Goal: Transaction & Acquisition: Obtain resource

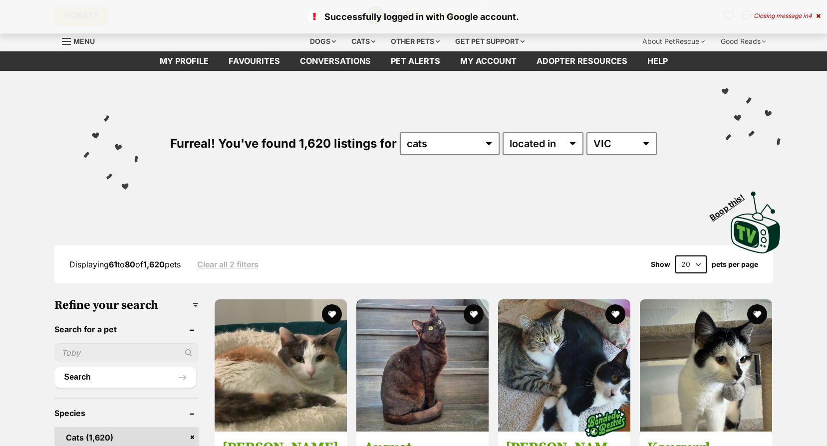
click at [816, 17] on icon at bounding box center [818, 16] width 4 height 6
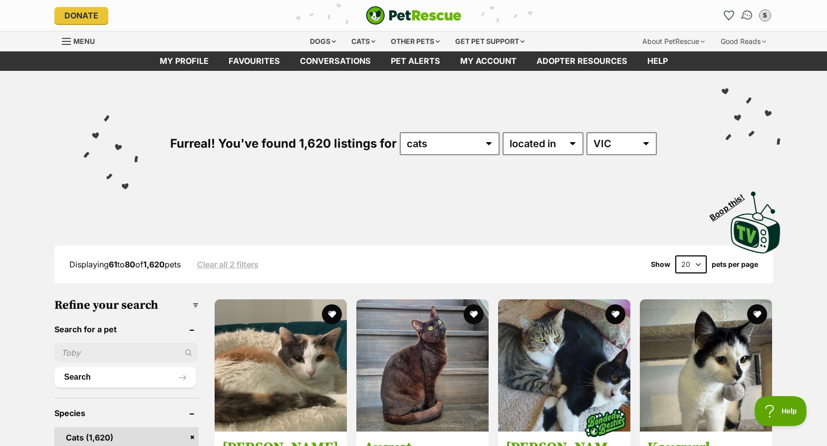
click at [749, 17] on img "Conversations" at bounding box center [746, 15] width 13 height 13
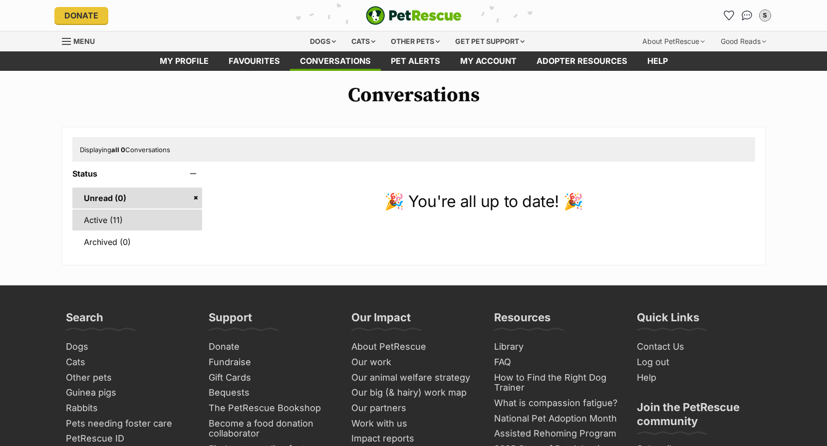
click at [128, 214] on link "Active (11)" at bounding box center [137, 220] width 130 height 21
click at [103, 223] on link "Active (11)" at bounding box center [137, 220] width 130 height 21
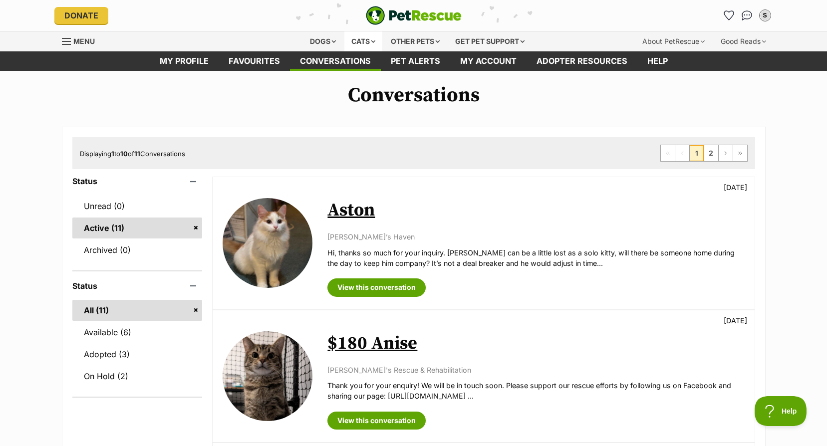
click at [351, 41] on div "Cats" at bounding box center [363, 41] width 38 height 20
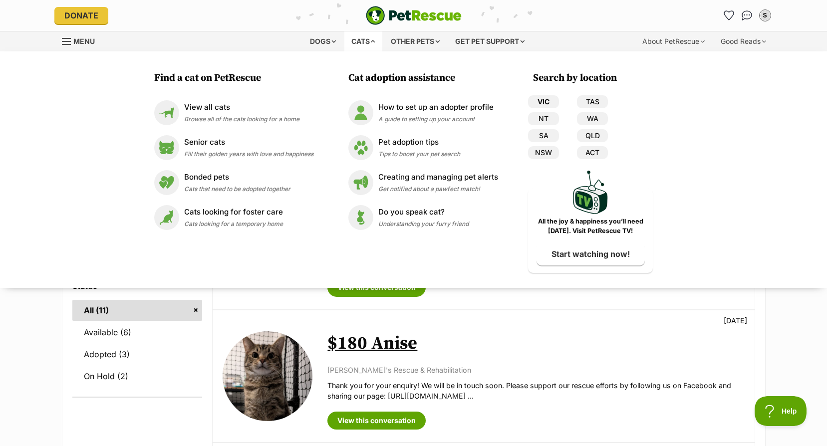
click at [542, 101] on link "VIC" at bounding box center [543, 101] width 31 height 13
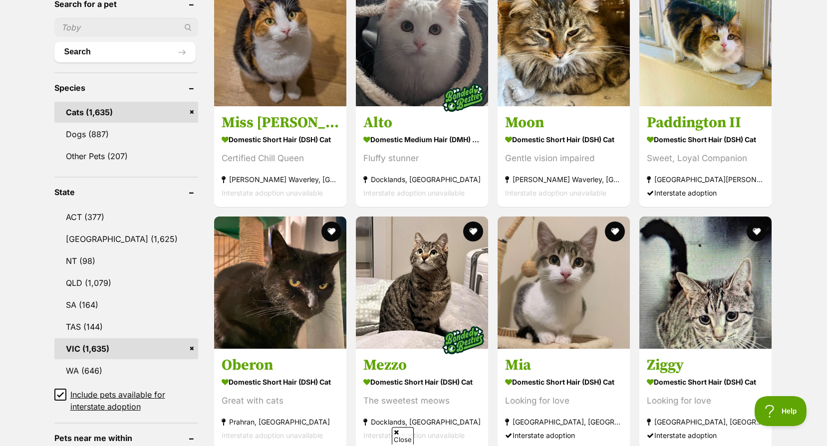
scroll to position [499, 0]
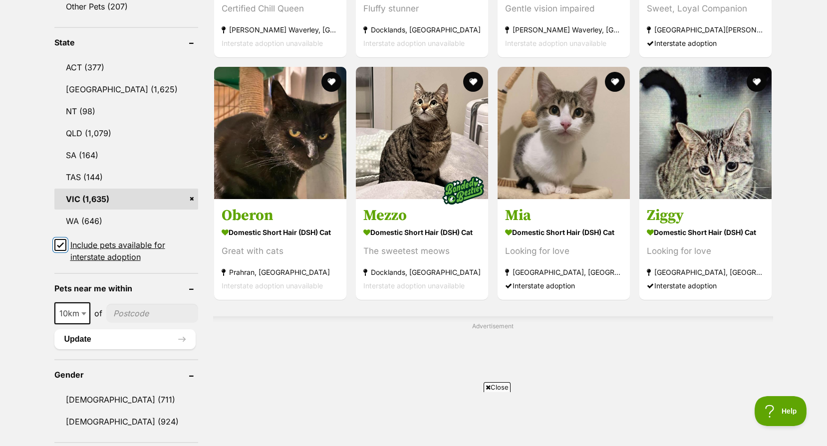
click at [65, 246] on input "Include pets available for interstate adoption" at bounding box center [60, 245] width 12 height 12
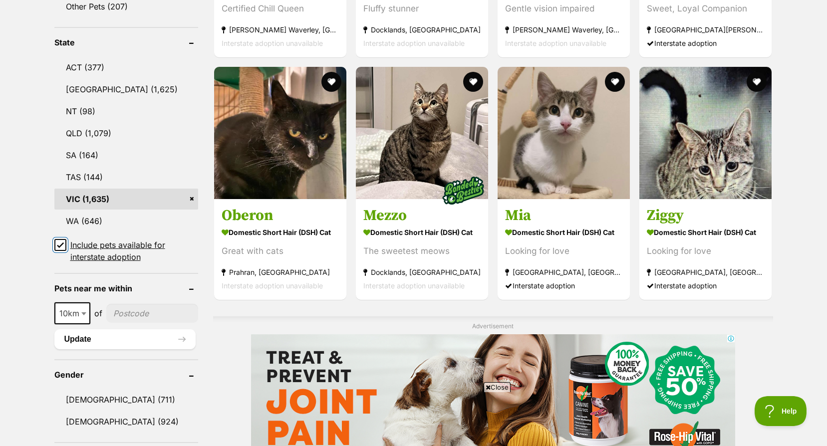
scroll to position [0, 0]
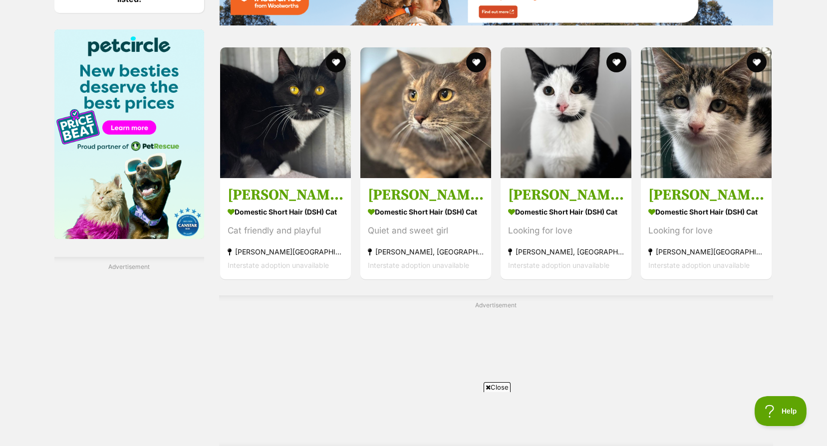
scroll to position [1647, 0]
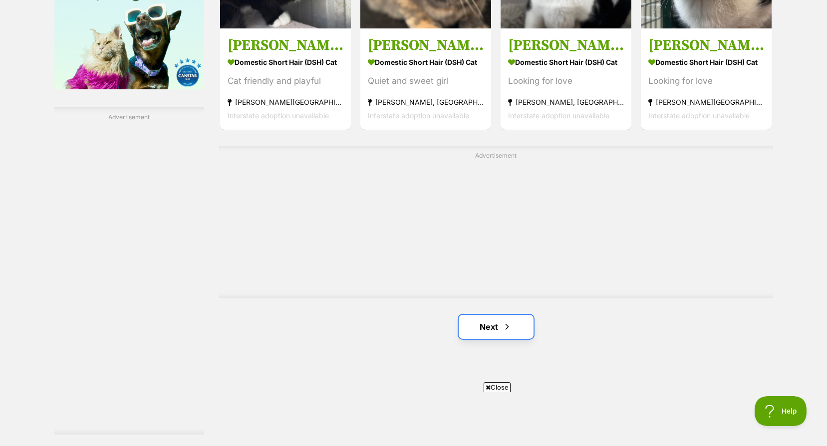
click at [486, 328] on link "Next" at bounding box center [496, 327] width 75 height 24
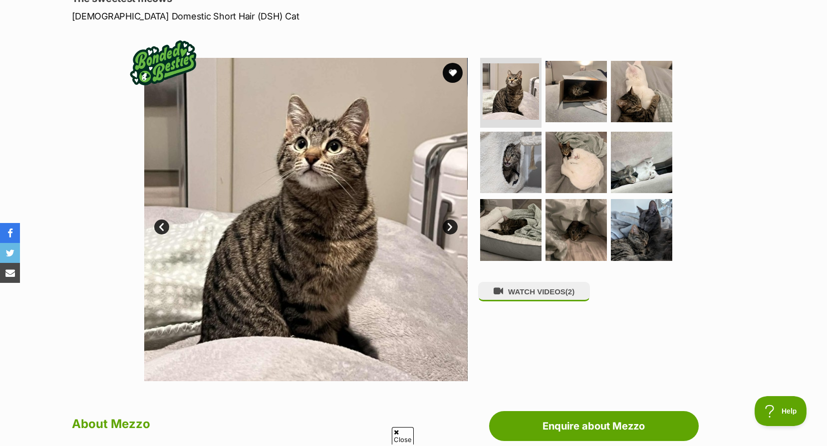
click at [451, 227] on link "Next" at bounding box center [450, 227] width 15 height 15
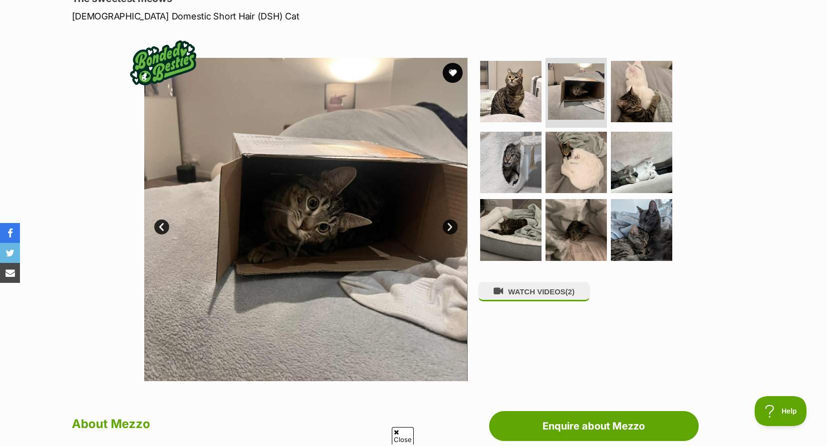
click at [451, 227] on link "Next" at bounding box center [450, 227] width 15 height 15
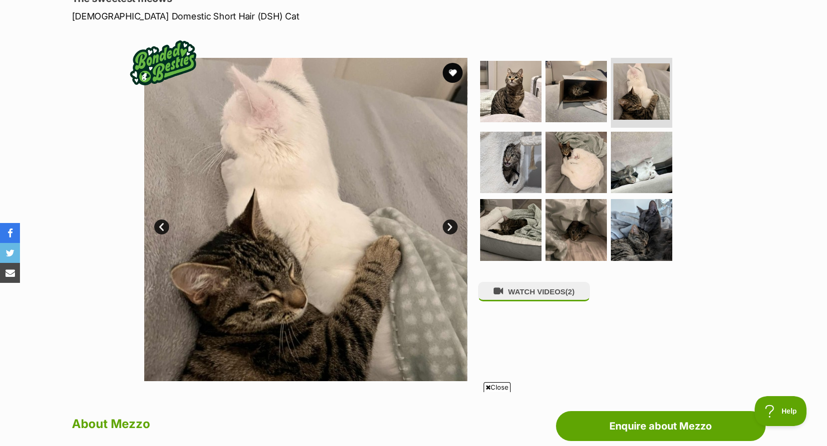
click at [451, 227] on link "Next" at bounding box center [450, 227] width 15 height 15
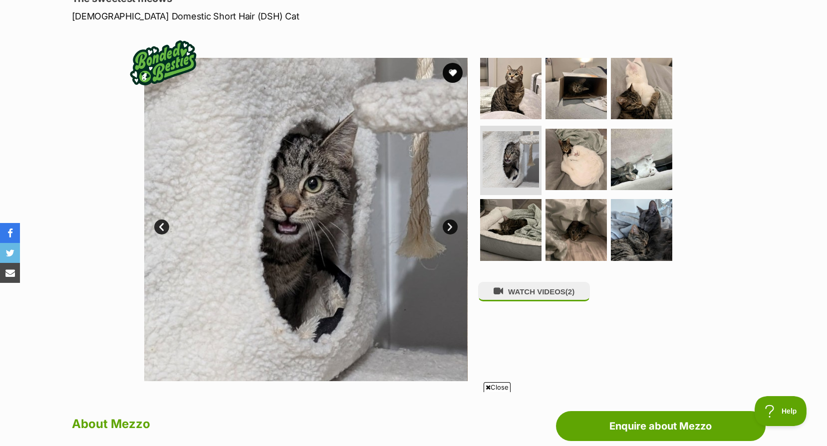
click at [451, 227] on link "Next" at bounding box center [450, 227] width 15 height 15
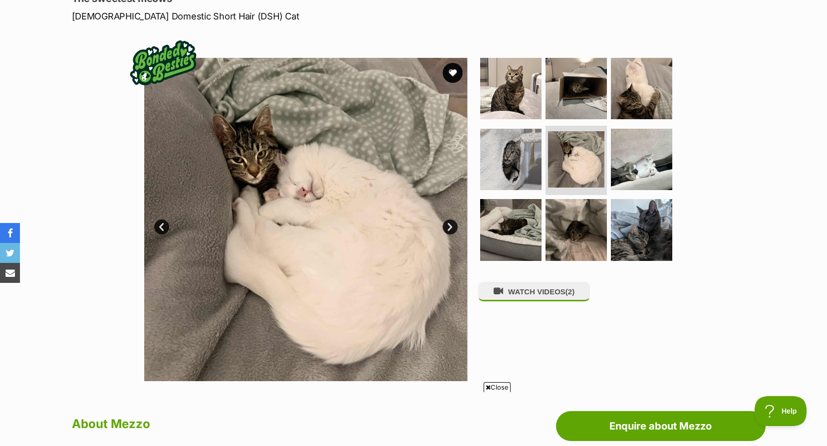
click at [451, 227] on link "Next" at bounding box center [450, 227] width 15 height 15
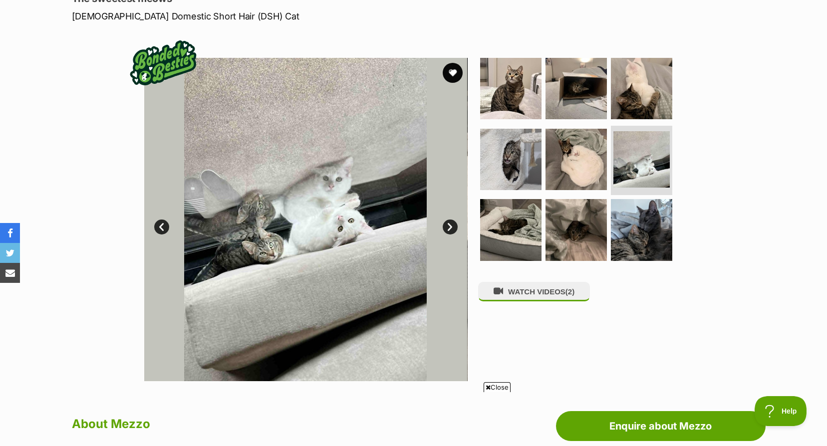
click at [451, 227] on link "Next" at bounding box center [450, 227] width 15 height 15
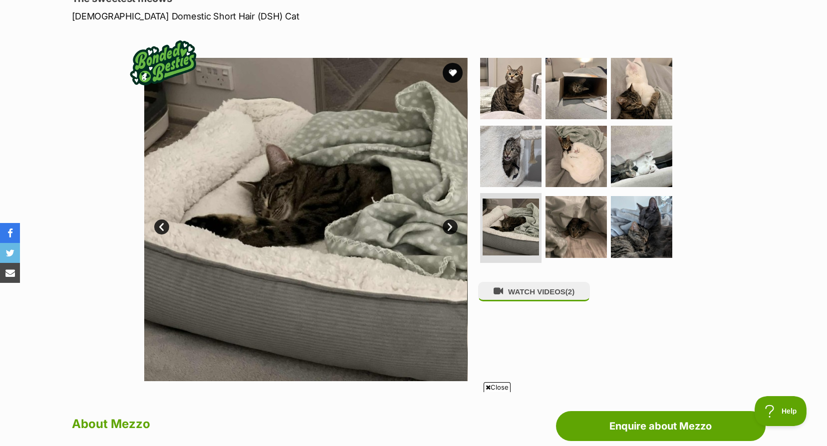
click at [451, 227] on link "Next" at bounding box center [450, 227] width 15 height 15
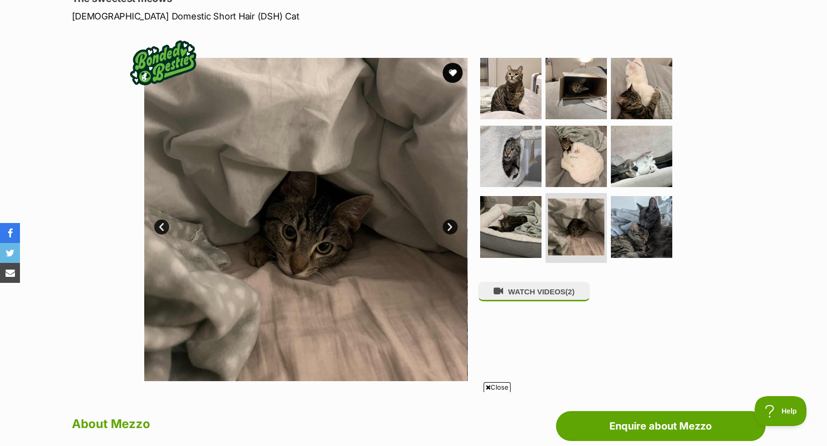
click at [451, 227] on link "Next" at bounding box center [450, 227] width 15 height 15
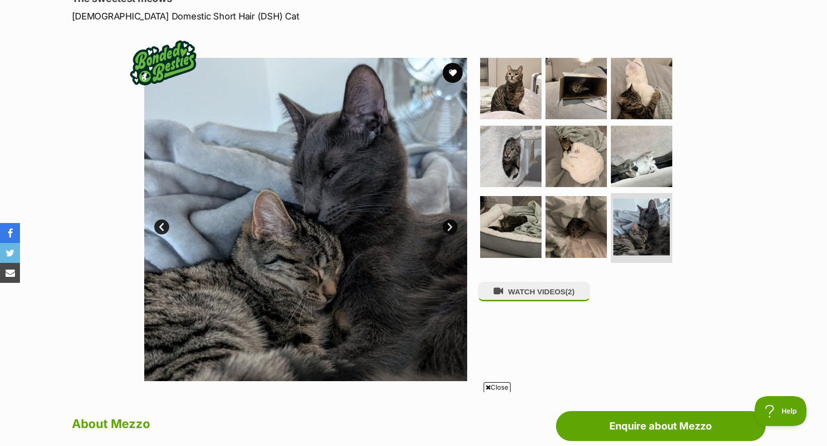
click at [451, 227] on link "Next" at bounding box center [450, 227] width 15 height 15
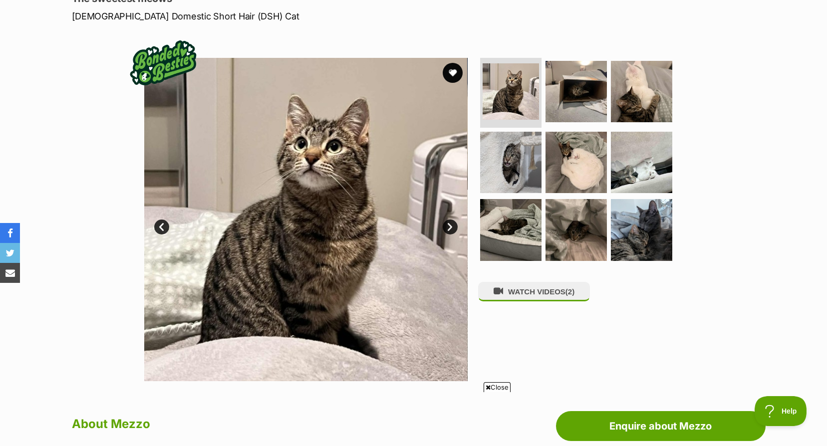
click at [451, 227] on link "Next" at bounding box center [450, 227] width 15 height 15
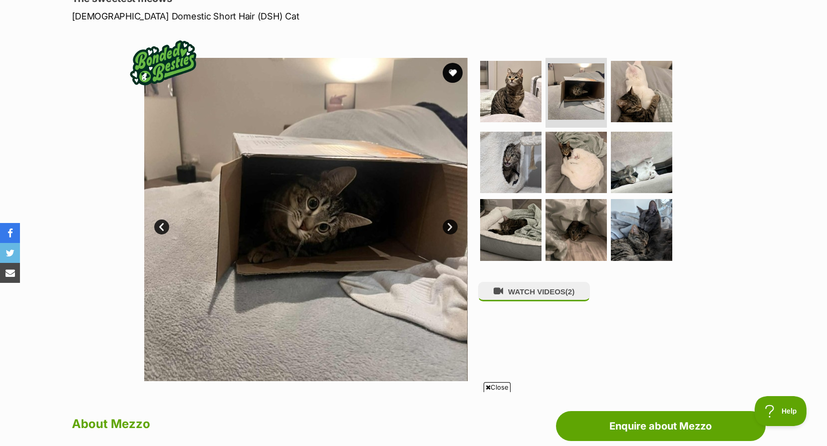
click at [451, 227] on link "Next" at bounding box center [450, 227] width 15 height 15
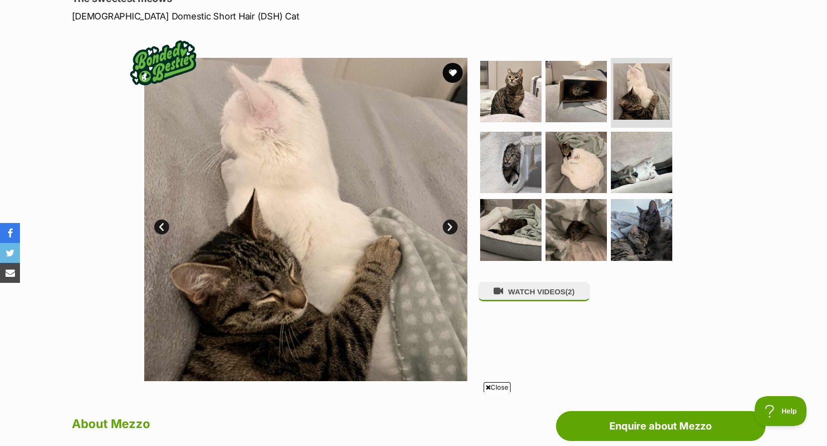
click at [451, 227] on link "Next" at bounding box center [450, 227] width 15 height 15
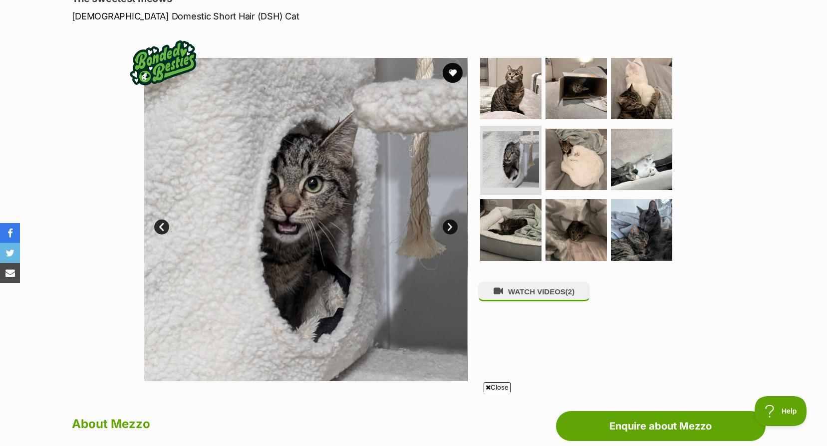
click at [451, 227] on link "Next" at bounding box center [450, 227] width 15 height 15
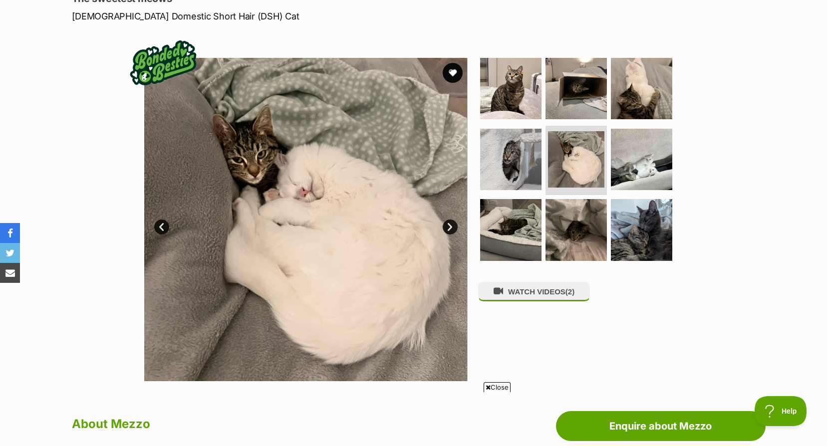
click at [451, 227] on link "Next" at bounding box center [450, 227] width 15 height 15
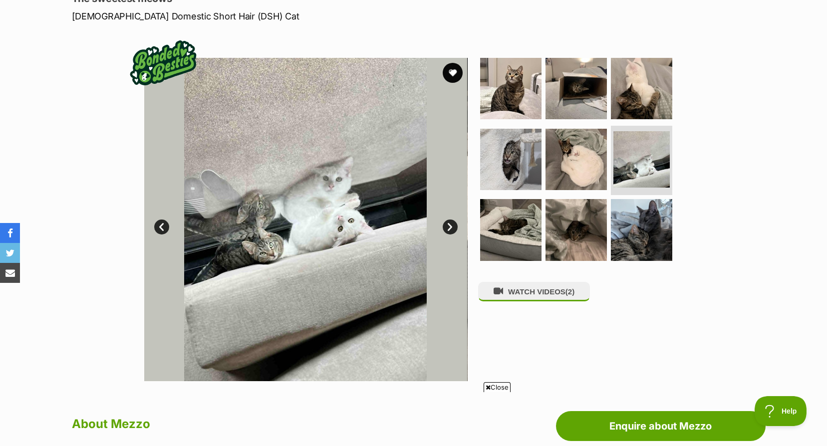
click at [451, 227] on link "Next" at bounding box center [450, 227] width 15 height 15
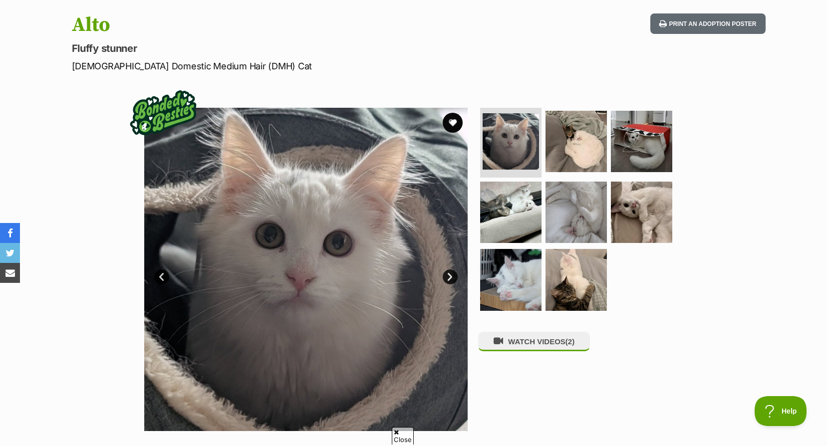
click at [448, 273] on link "Next" at bounding box center [450, 277] width 15 height 15
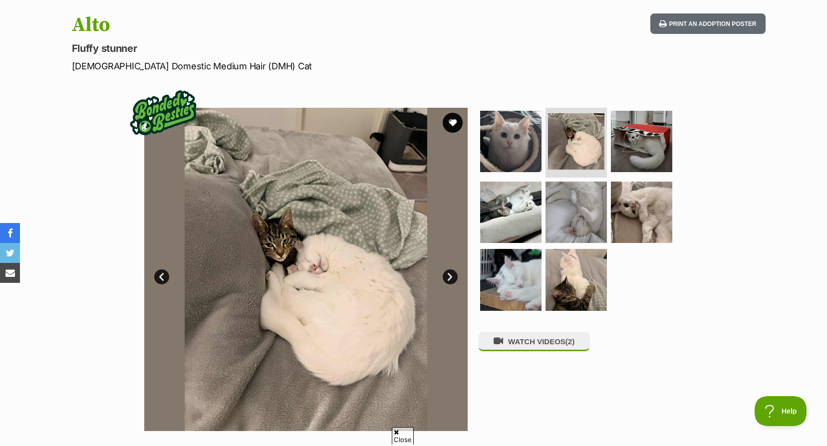
click at [448, 273] on link "Next" at bounding box center [450, 277] width 15 height 15
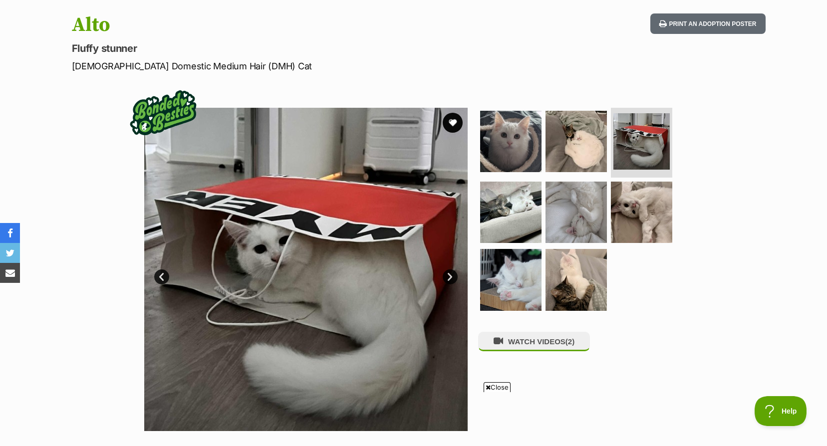
click at [448, 273] on link "Next" at bounding box center [450, 277] width 15 height 15
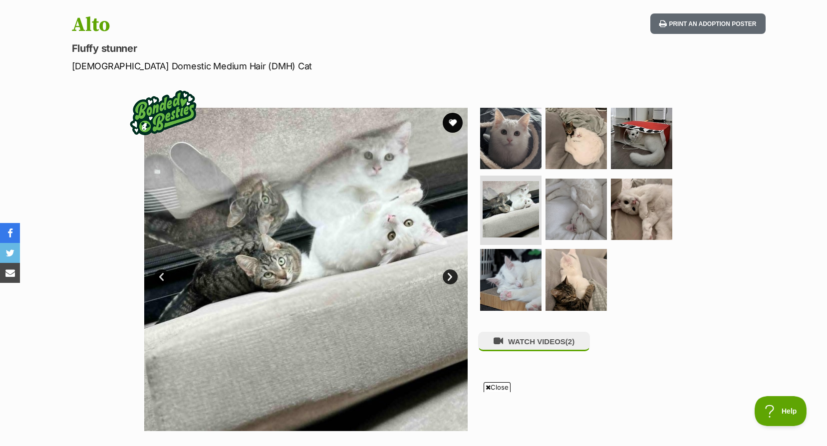
click at [448, 273] on link "Next" at bounding box center [450, 277] width 15 height 15
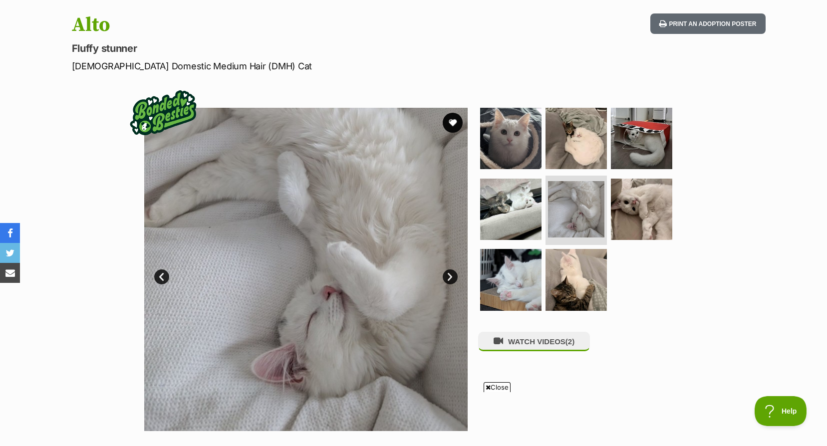
click at [448, 273] on link "Next" at bounding box center [450, 277] width 15 height 15
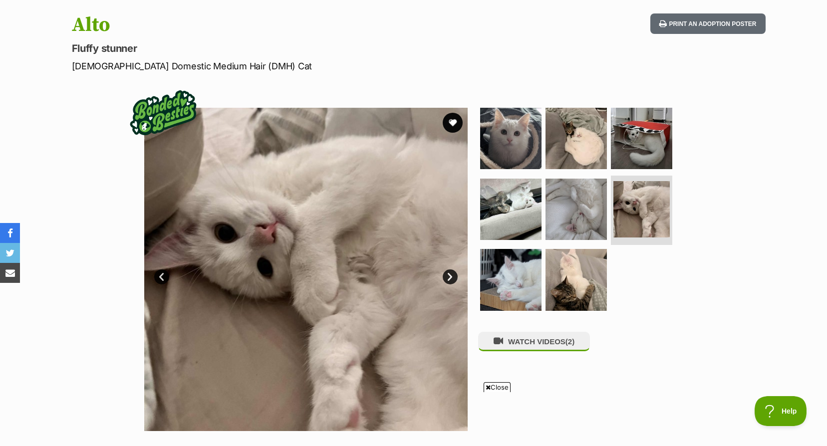
click at [448, 273] on link "Next" at bounding box center [450, 277] width 15 height 15
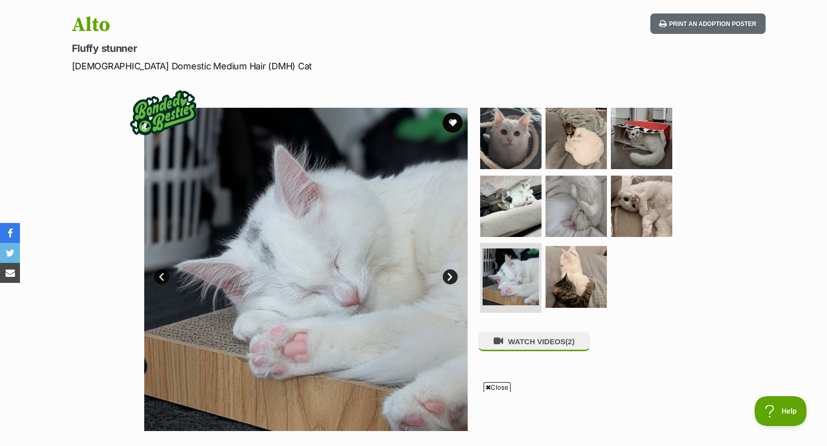
click at [448, 273] on link "Next" at bounding box center [450, 277] width 15 height 15
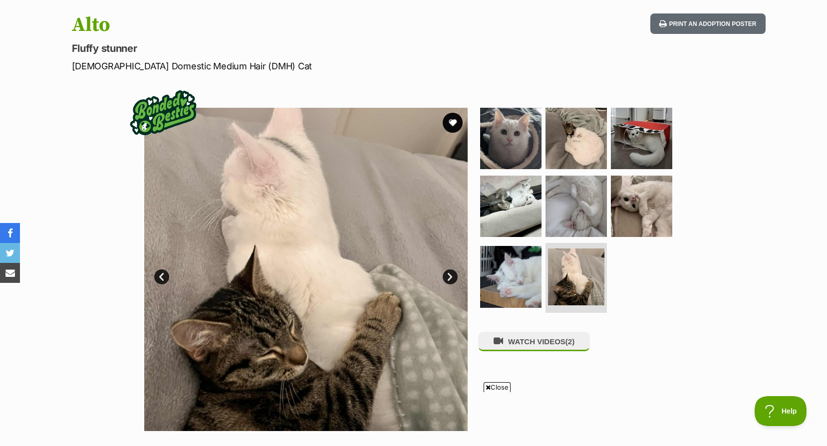
click at [448, 273] on link "Next" at bounding box center [450, 277] width 15 height 15
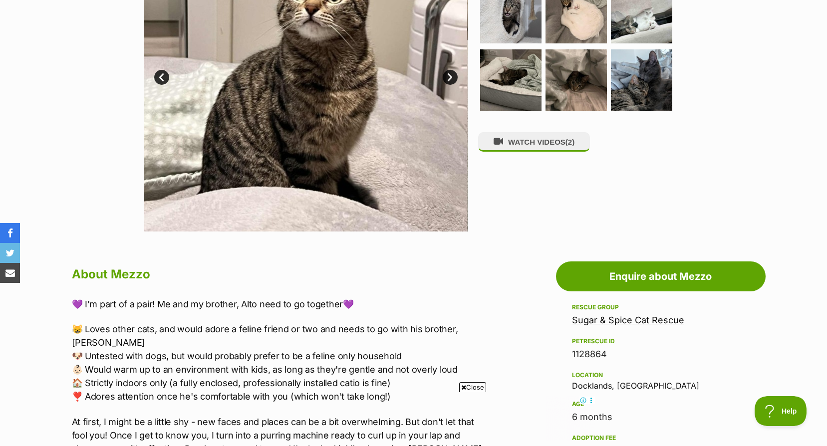
scroll to position [100, 0]
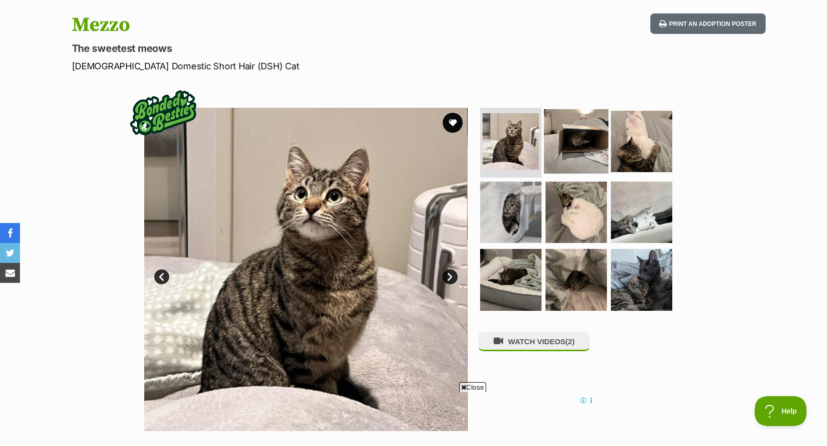
click at [584, 144] on img at bounding box center [576, 141] width 64 height 64
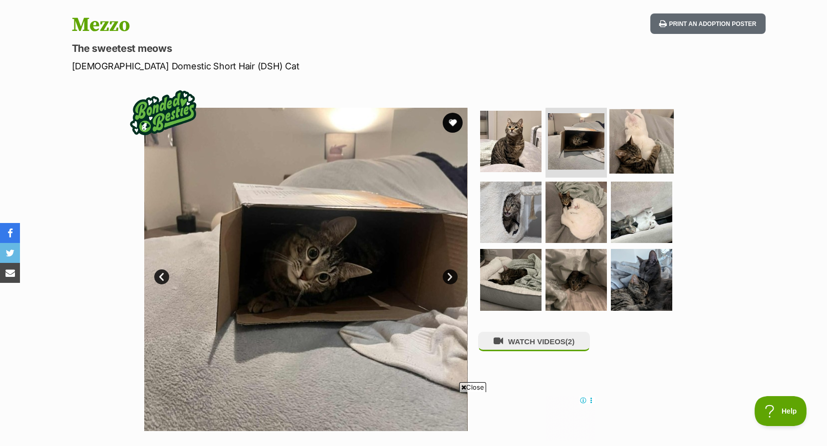
click at [625, 146] on img at bounding box center [641, 141] width 64 height 64
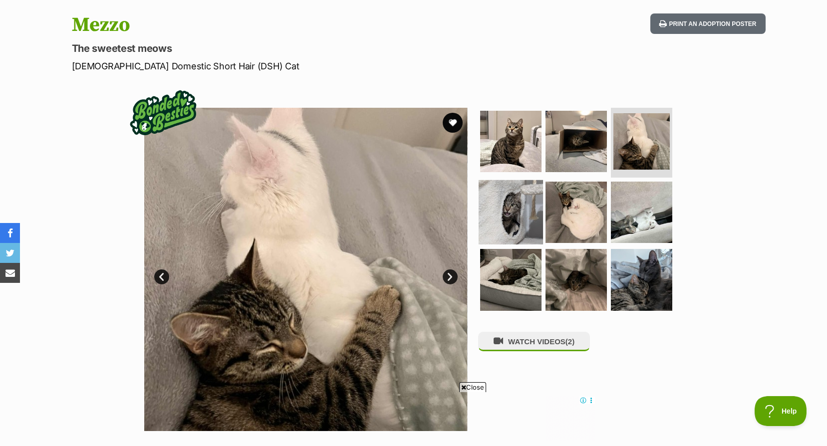
click at [520, 206] on img at bounding box center [511, 212] width 64 height 64
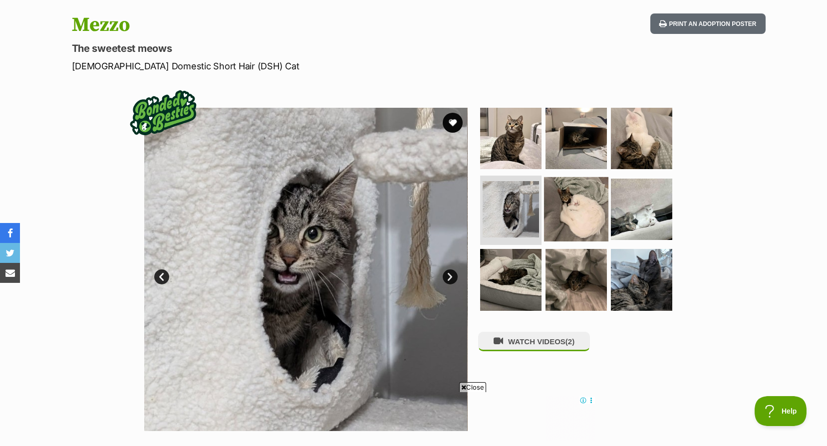
click at [562, 202] on img at bounding box center [576, 209] width 64 height 64
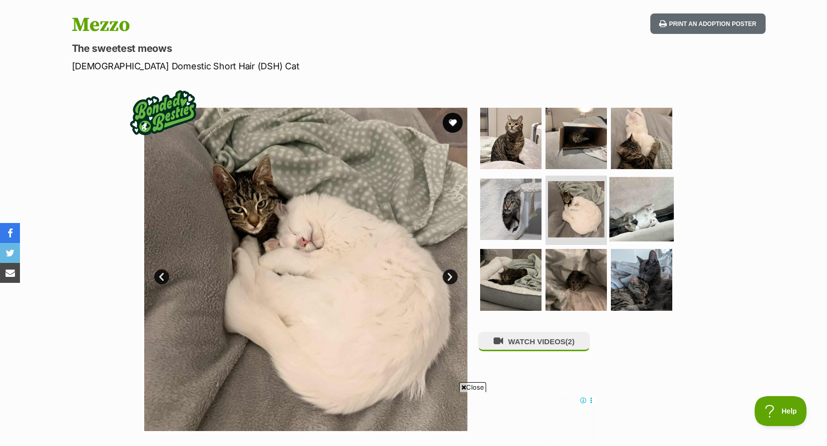
click at [618, 196] on img at bounding box center [641, 209] width 64 height 64
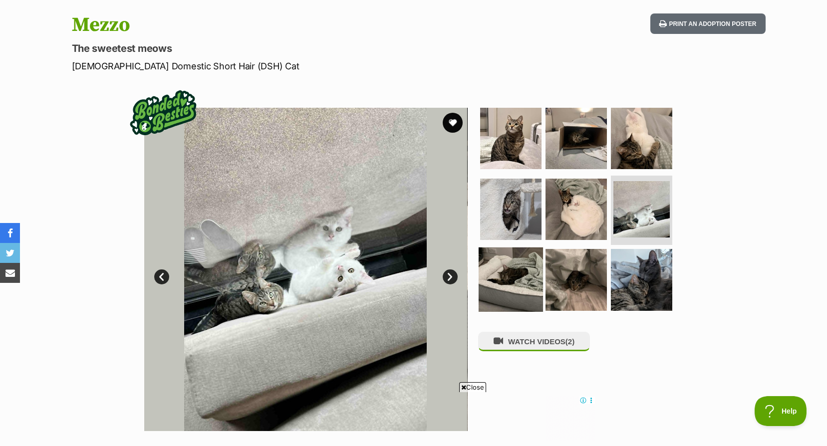
click at [524, 272] on img at bounding box center [511, 280] width 64 height 64
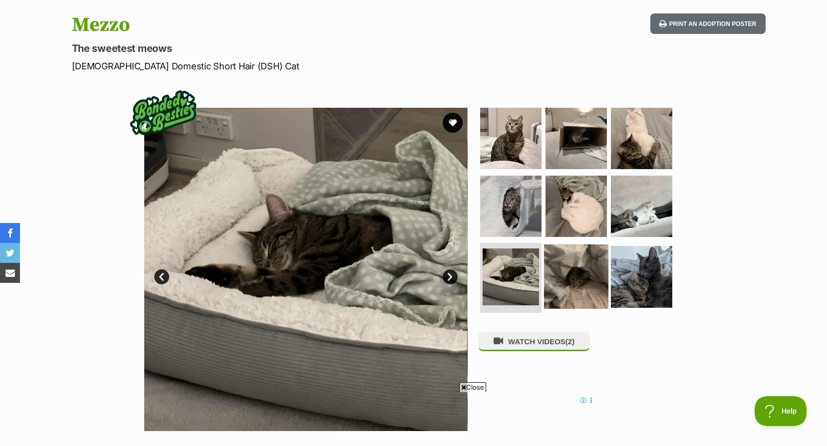
click at [566, 269] on img at bounding box center [576, 277] width 64 height 64
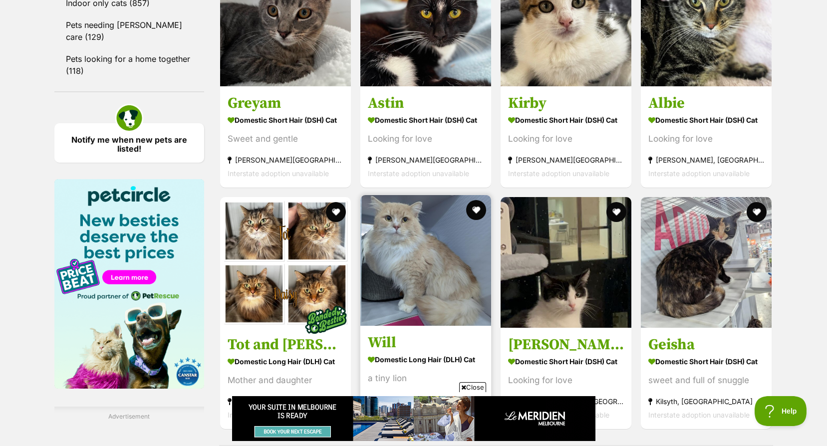
scroll to position [1647, 0]
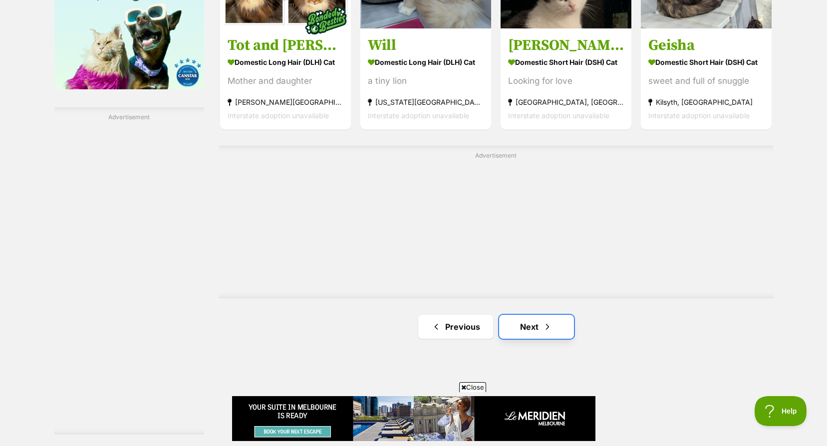
click at [540, 329] on link "Next" at bounding box center [536, 327] width 75 height 24
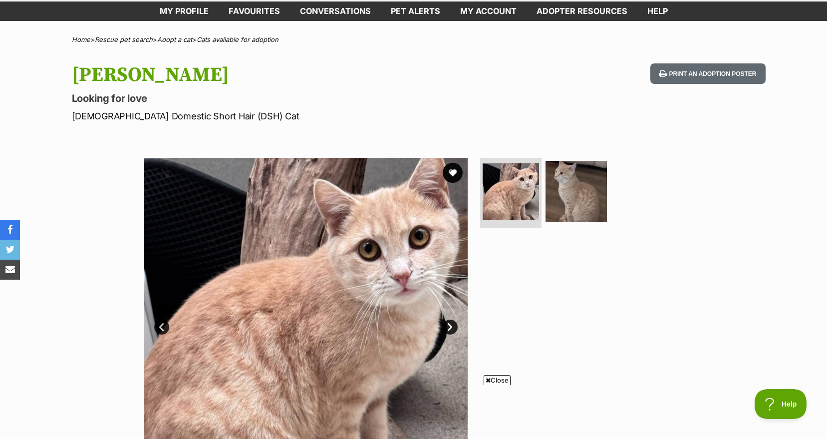
click at [447, 322] on link "Next" at bounding box center [450, 326] width 15 height 15
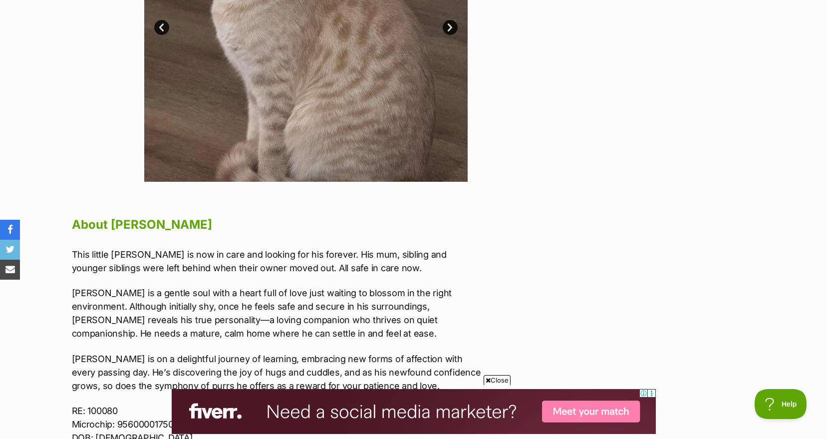
scroll to position [200, 0]
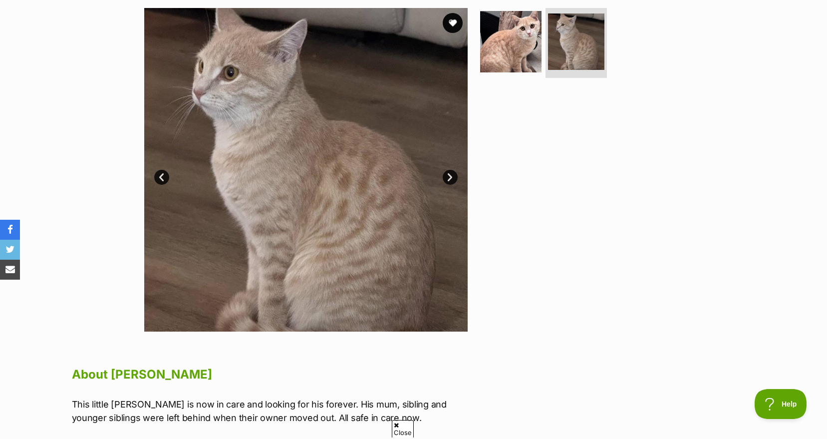
click at [448, 170] on link "Next" at bounding box center [450, 177] width 15 height 15
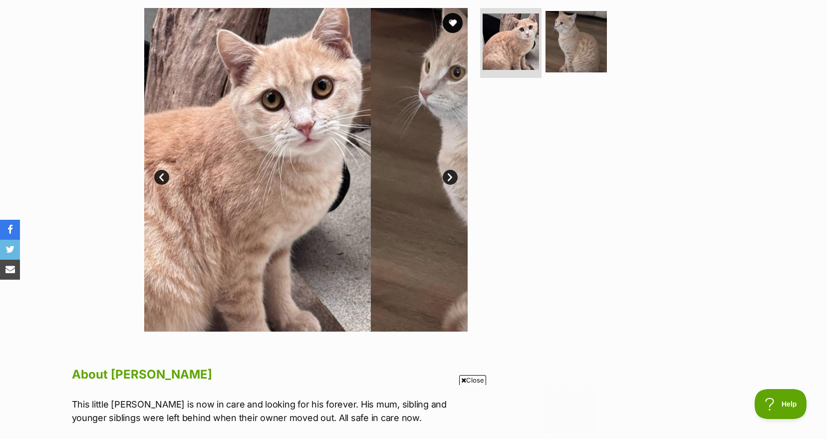
scroll to position [0, 0]
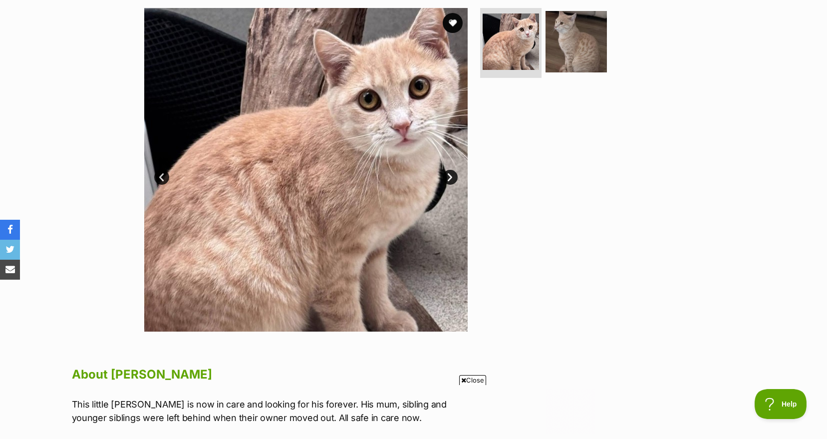
click at [448, 170] on link "Next" at bounding box center [450, 177] width 15 height 15
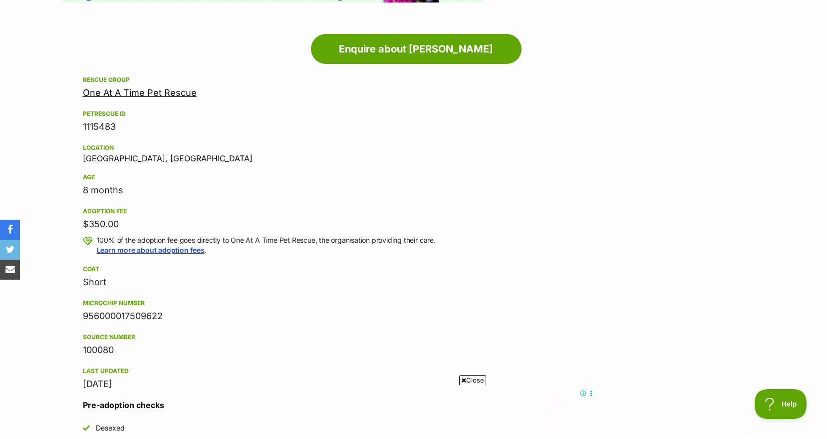
click at [150, 89] on link "One At A Time Pet Rescue" at bounding box center [140, 92] width 114 height 10
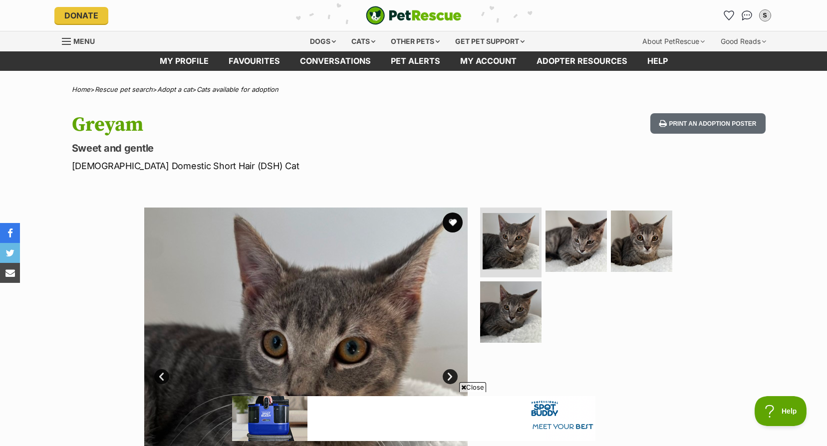
scroll to position [200, 0]
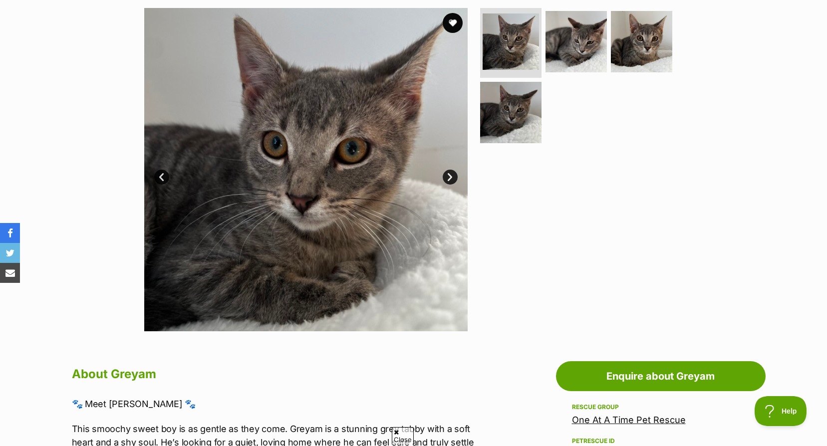
click at [448, 177] on link "Next" at bounding box center [450, 177] width 15 height 15
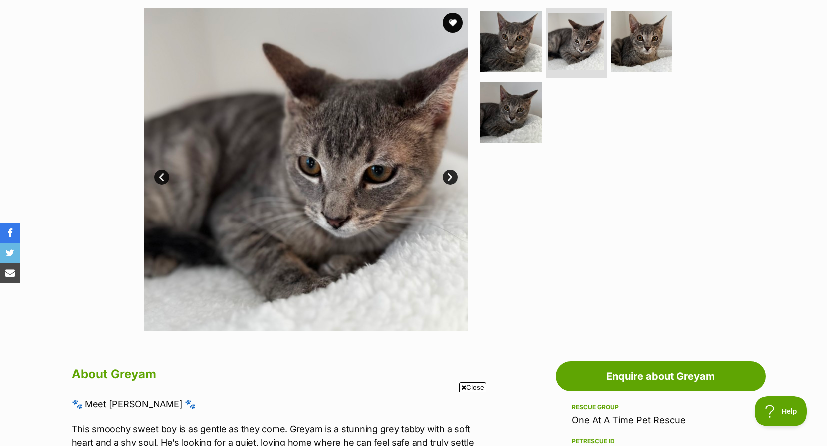
click at [448, 177] on link "Next" at bounding box center [450, 177] width 15 height 15
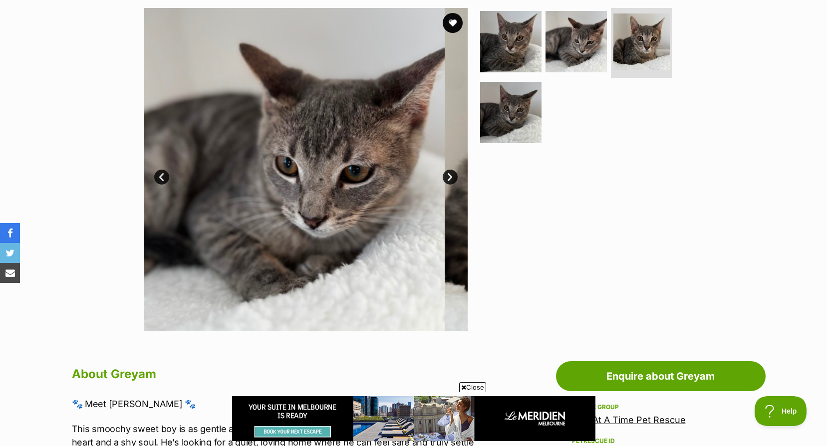
scroll to position [0, 0]
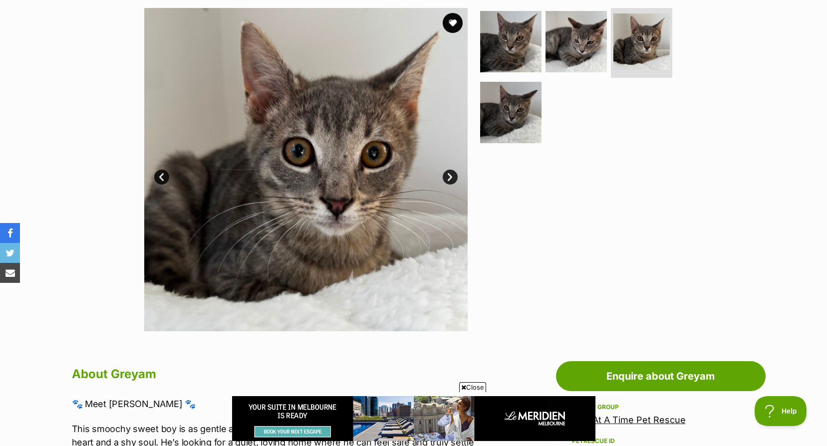
click at [448, 177] on link "Next" at bounding box center [450, 177] width 15 height 15
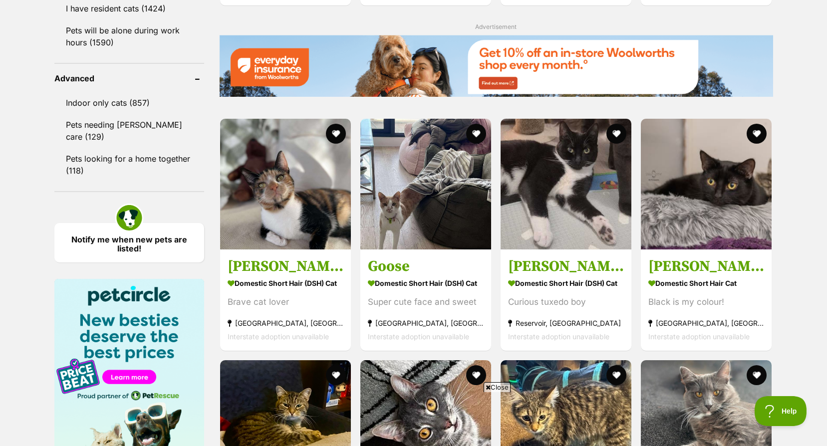
scroll to position [1398, 0]
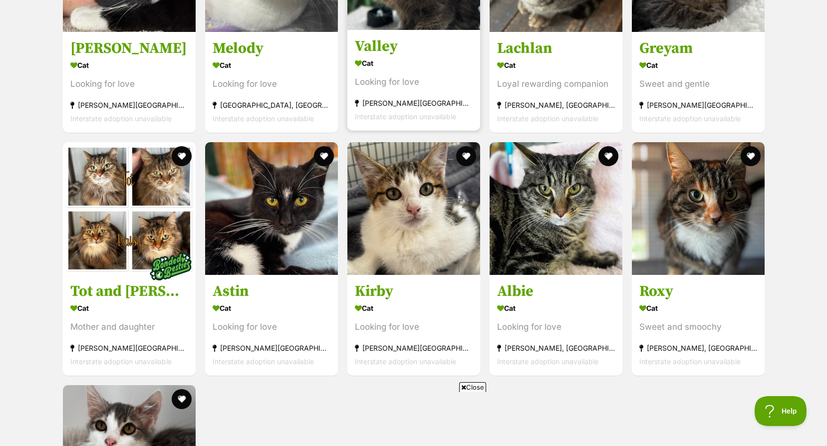
scroll to position [1847, 0]
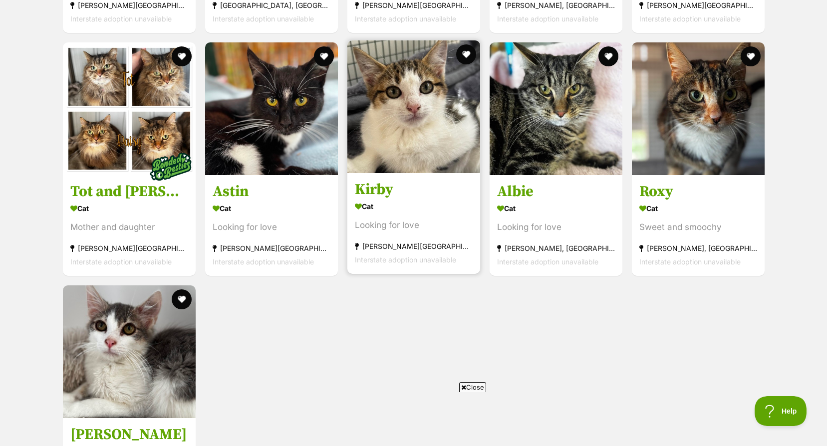
click at [401, 145] on img at bounding box center [413, 106] width 133 height 133
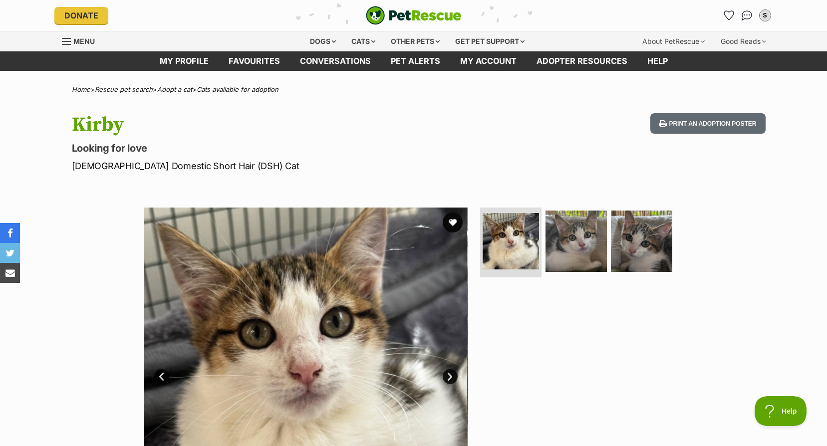
click at [451, 370] on link "Next" at bounding box center [450, 376] width 15 height 15
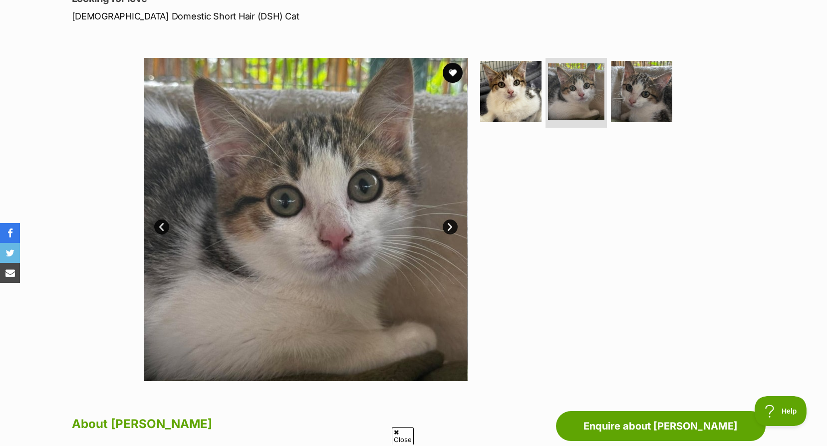
click at [446, 224] on link "Next" at bounding box center [450, 227] width 15 height 15
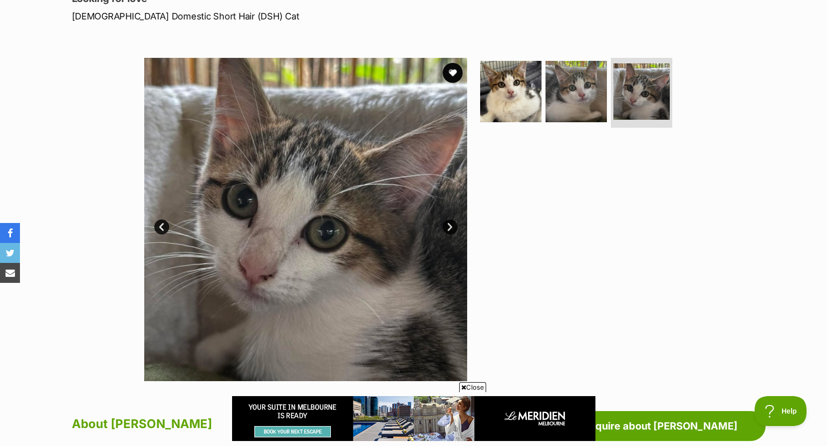
click at [446, 224] on link "Next" at bounding box center [450, 227] width 15 height 15
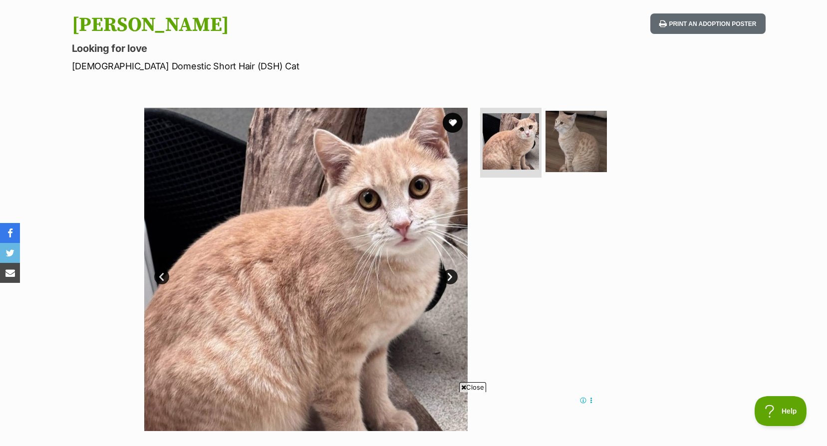
click at [452, 279] on link "Next" at bounding box center [450, 277] width 15 height 15
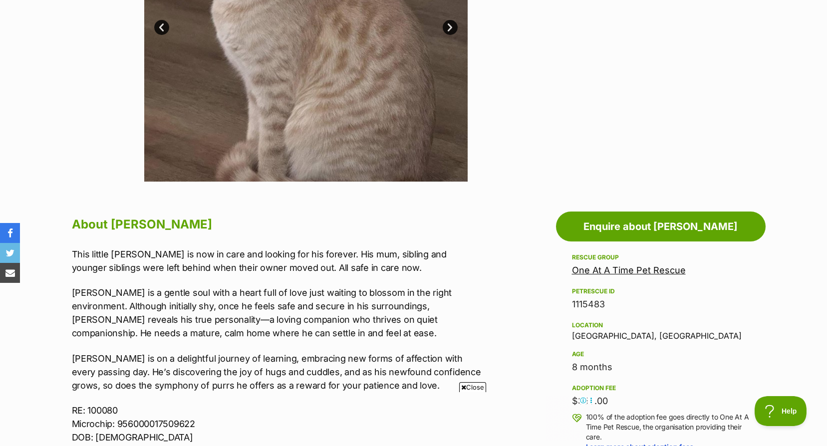
scroll to position [549, 0]
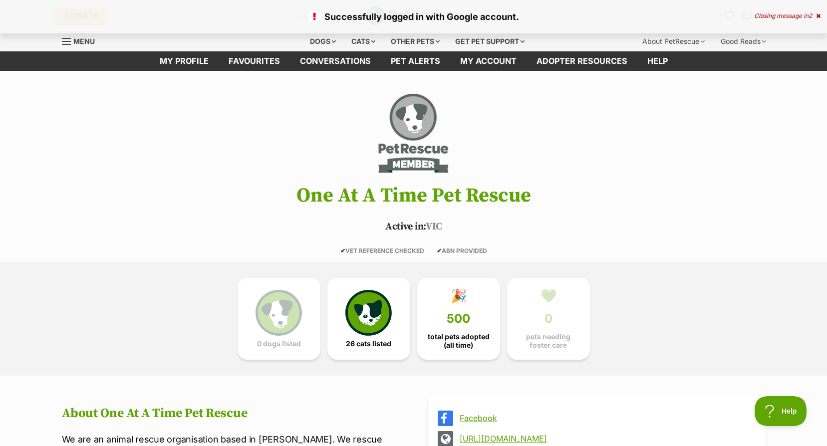
click at [804, 15] on div "Closing message in 2" at bounding box center [787, 15] width 66 height 7
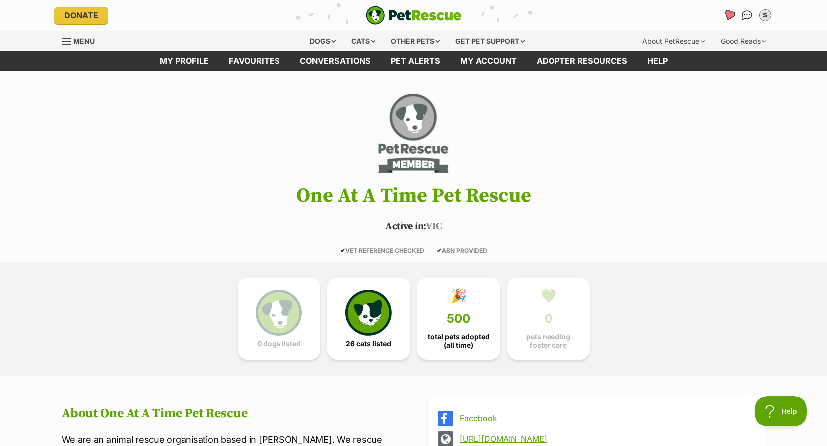
click at [731, 19] on icon "Favourites" at bounding box center [728, 15] width 13 height 13
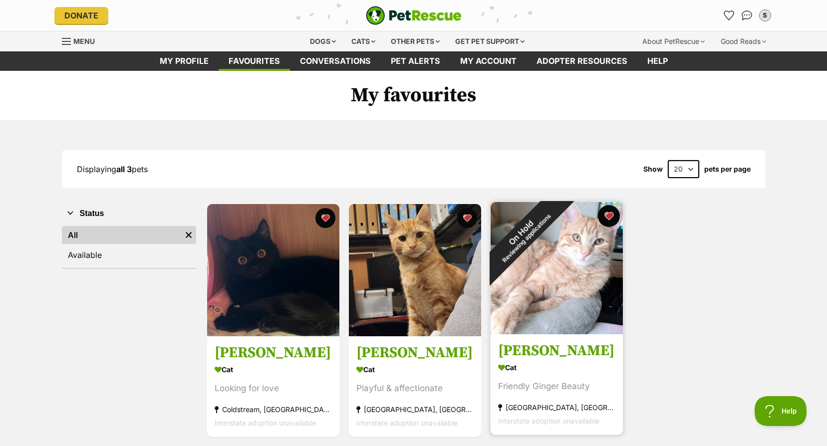
click at [612, 214] on button "favourite" at bounding box center [609, 216] width 22 height 22
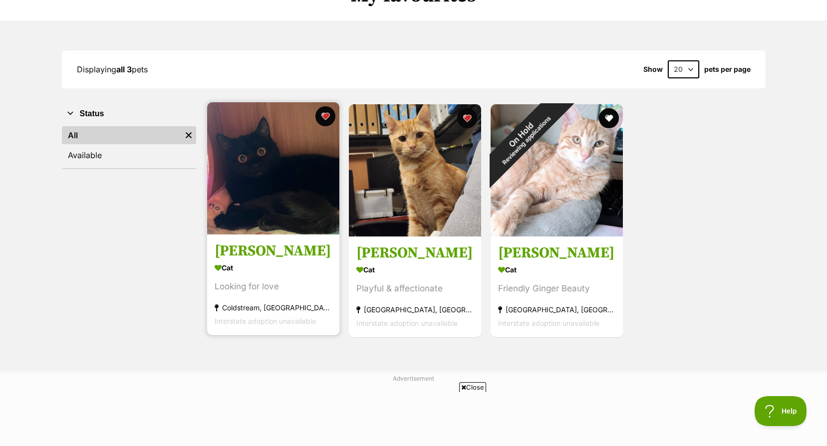
click at [300, 164] on img at bounding box center [273, 168] width 132 height 132
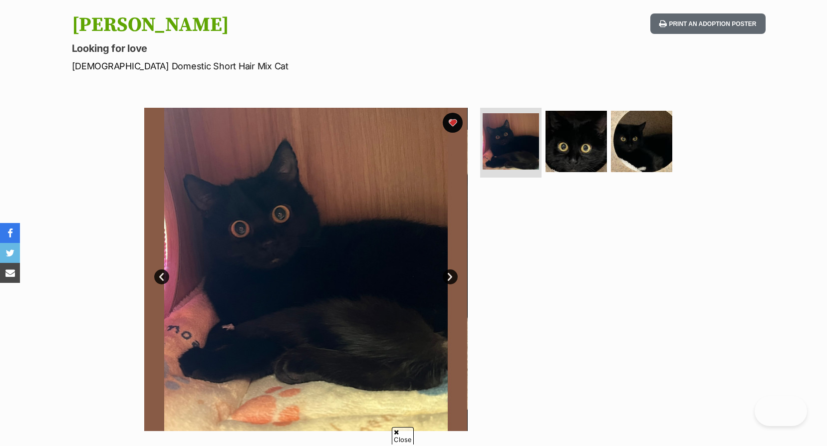
click at [443, 267] on img at bounding box center [305, 269] width 323 height 323
click at [454, 277] on link "Next" at bounding box center [450, 277] width 15 height 15
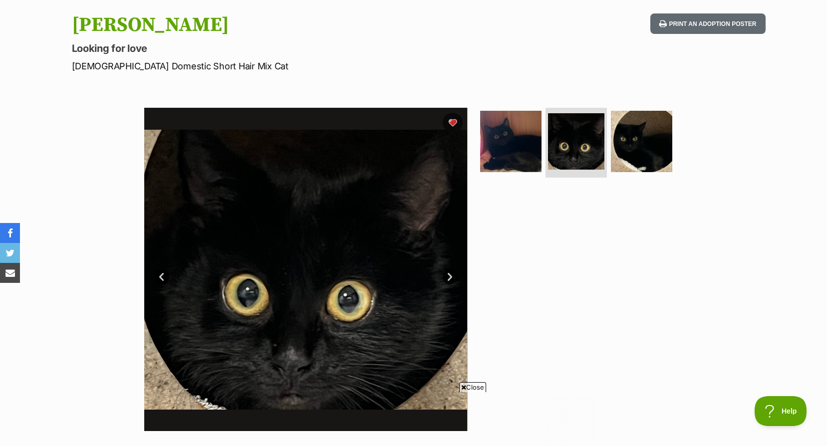
click at [454, 277] on link "Next" at bounding box center [450, 277] width 15 height 15
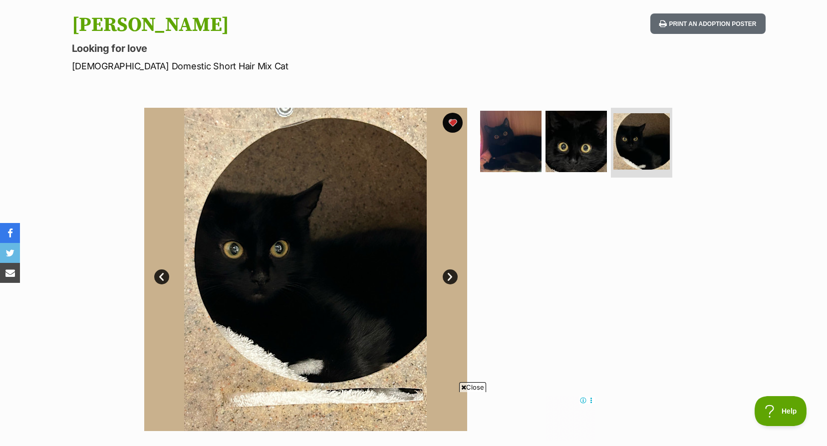
click at [454, 277] on link "Next" at bounding box center [450, 277] width 15 height 15
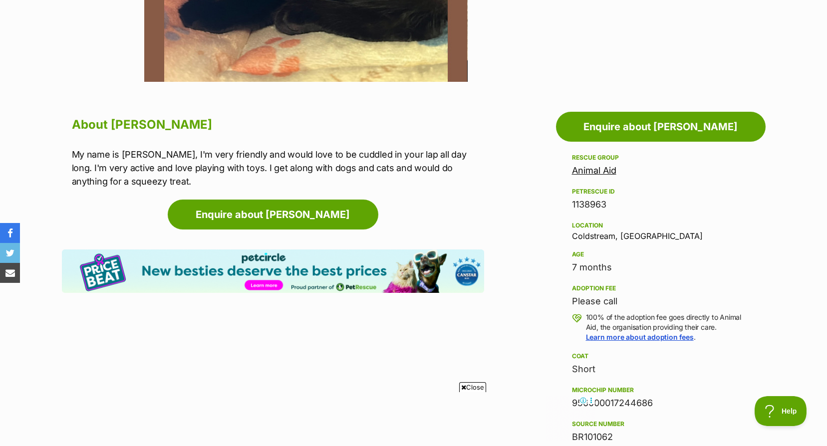
scroll to position [549, 0]
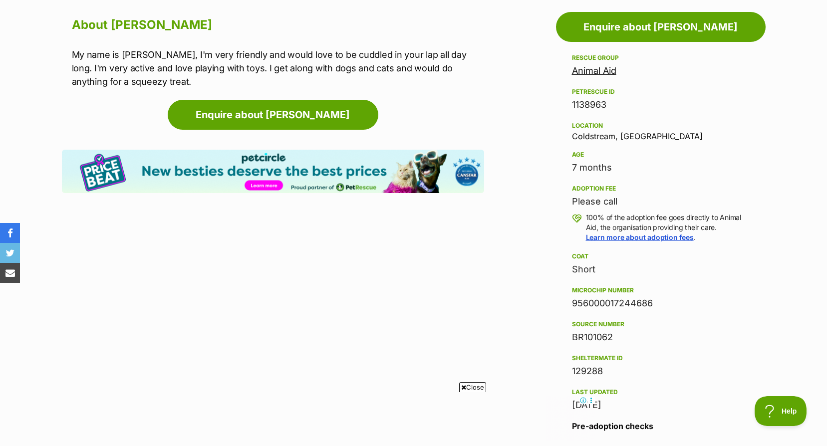
drag, startPoint x: 824, startPoint y: 167, endPoint x: 835, endPoint y: 196, distance: 30.8
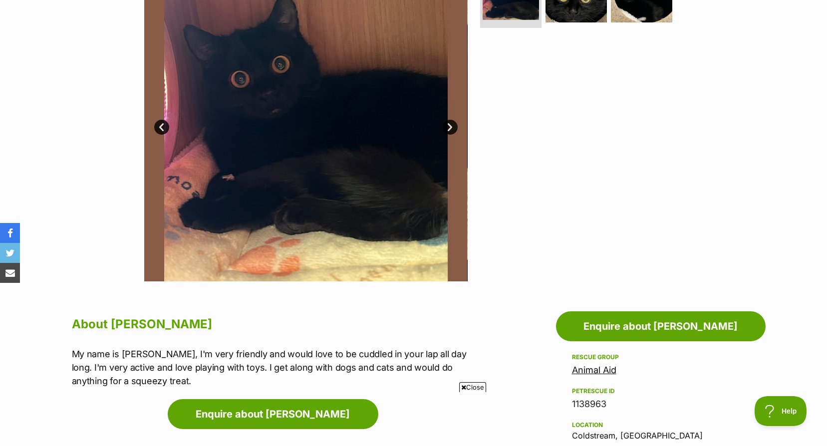
scroll to position [100, 0]
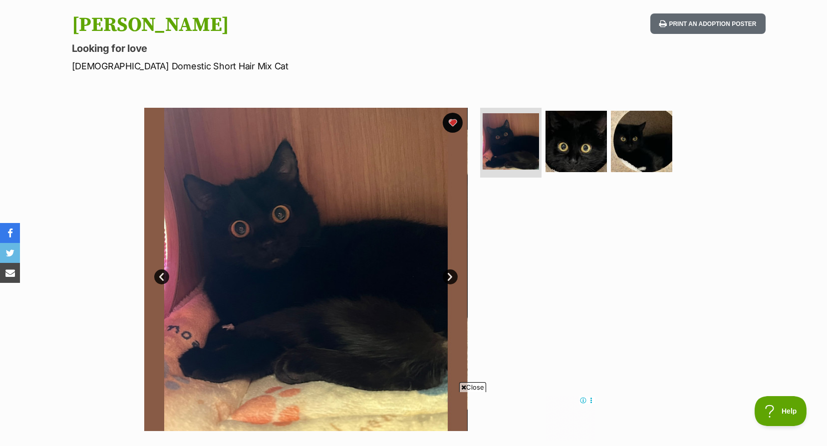
click at [456, 273] on link "Next" at bounding box center [450, 277] width 15 height 15
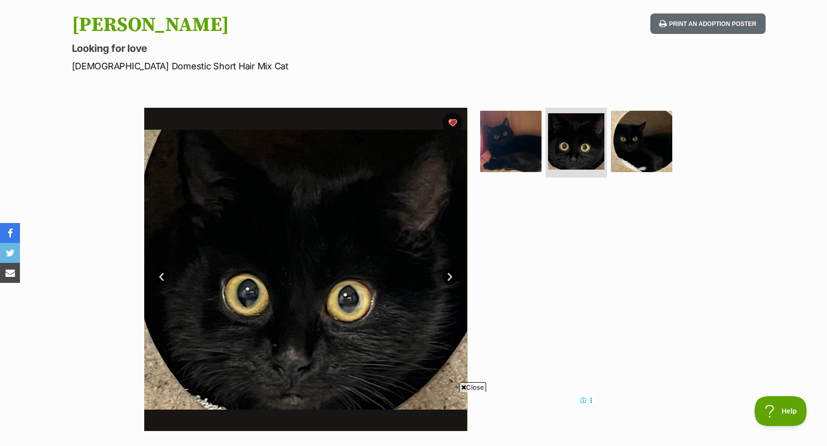
click at [456, 273] on link "Next" at bounding box center [450, 277] width 15 height 15
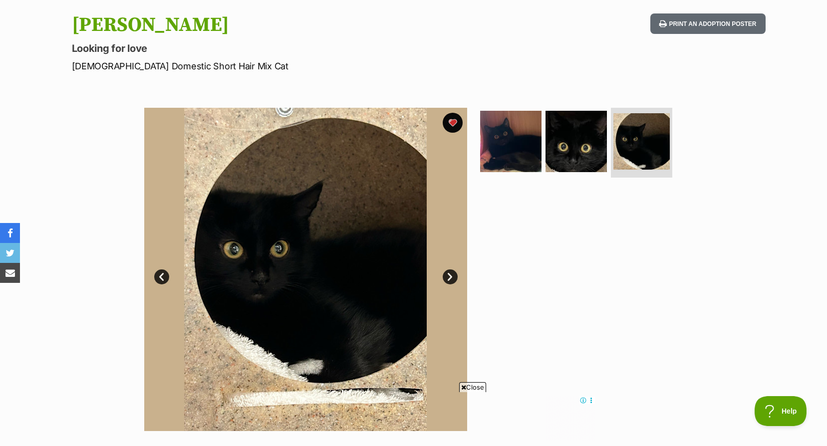
click at [456, 273] on link "Next" at bounding box center [450, 277] width 15 height 15
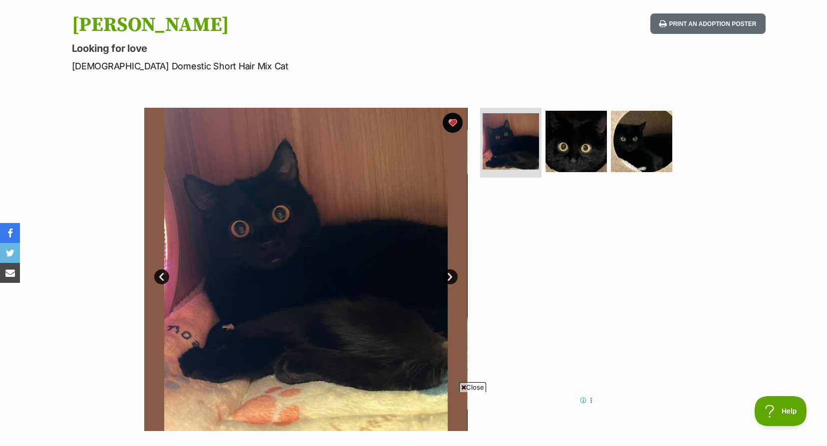
click at [456, 273] on link "Next" at bounding box center [450, 277] width 15 height 15
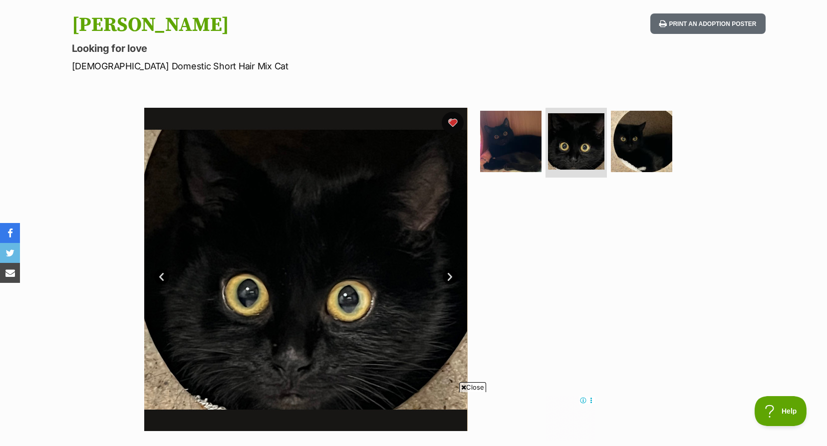
click at [454, 125] on button "favourite" at bounding box center [453, 123] width 22 height 22
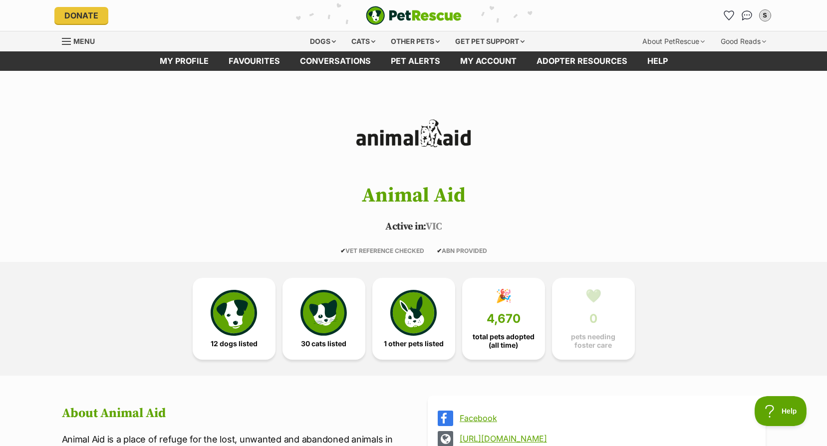
scroll to position [100, 0]
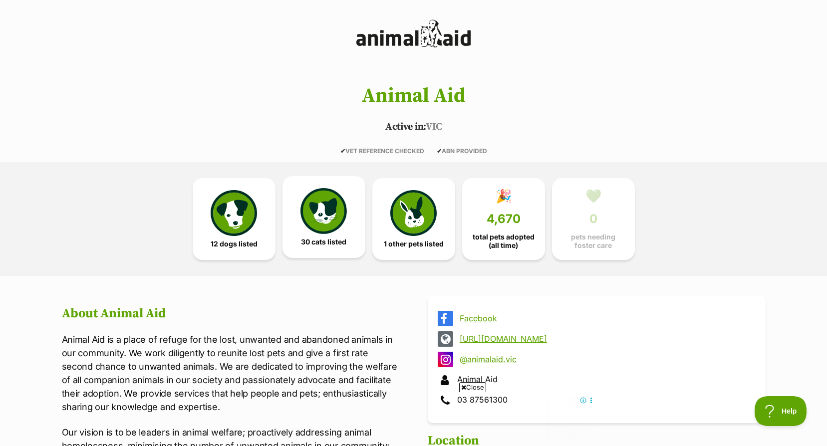
click at [308, 207] on img at bounding box center [323, 211] width 46 height 46
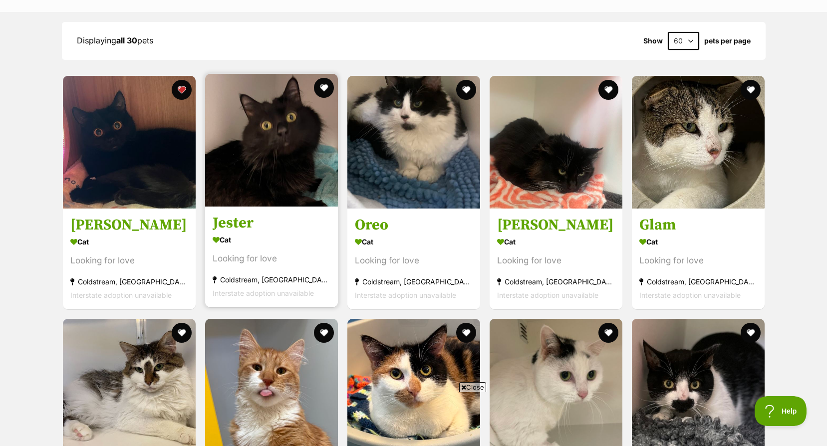
click at [283, 147] on img at bounding box center [271, 140] width 133 height 133
